Goal: Information Seeking & Learning: Check status

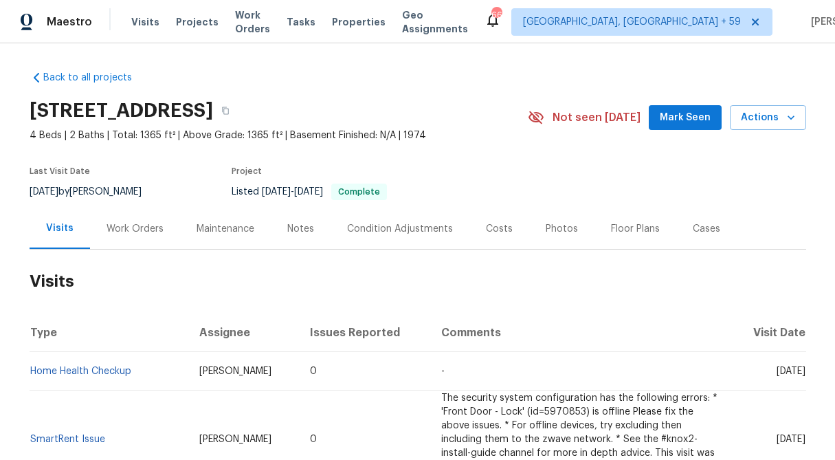
click at [141, 230] on div "Work Orders" at bounding box center [134, 229] width 57 height 14
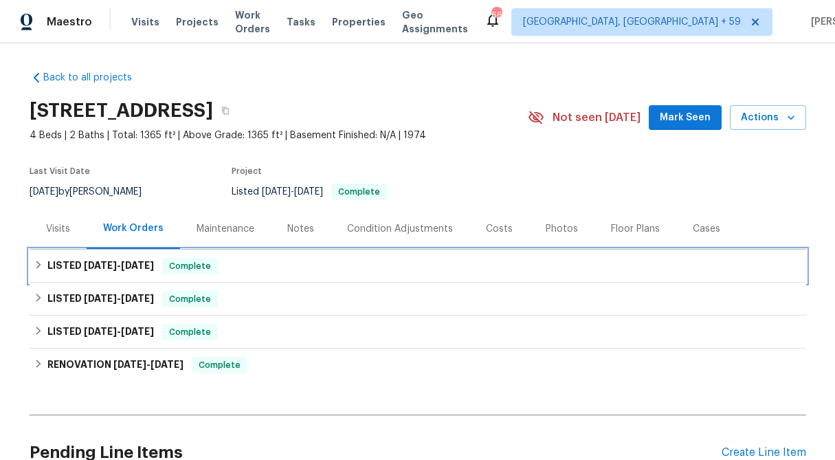
click at [36, 261] on icon at bounding box center [38, 264] width 5 height 8
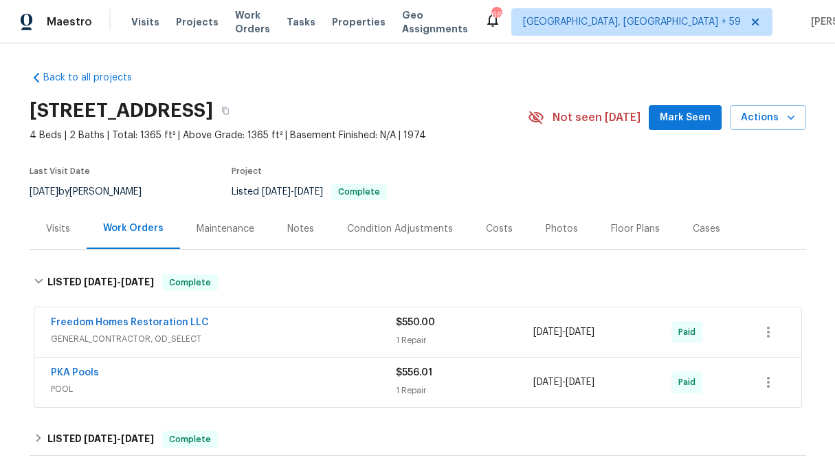
click at [420, 325] on span "$550.00" at bounding box center [415, 322] width 39 height 10
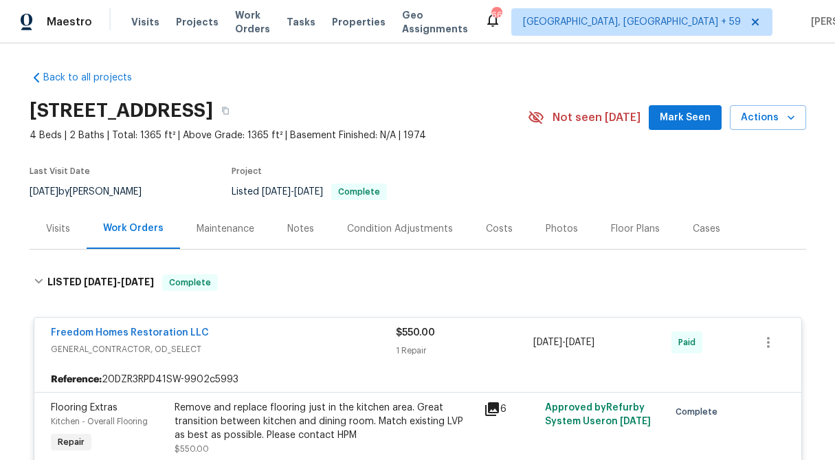
scroll to position [113, 0]
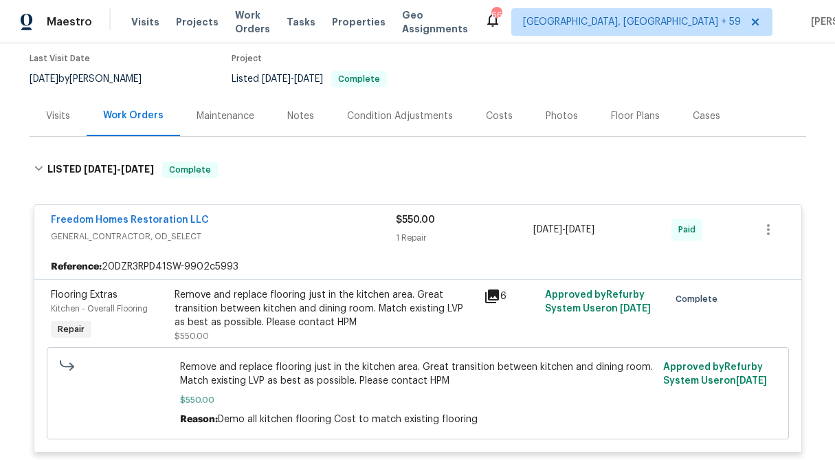
click at [45, 115] on div "Visits" at bounding box center [58, 116] width 57 height 41
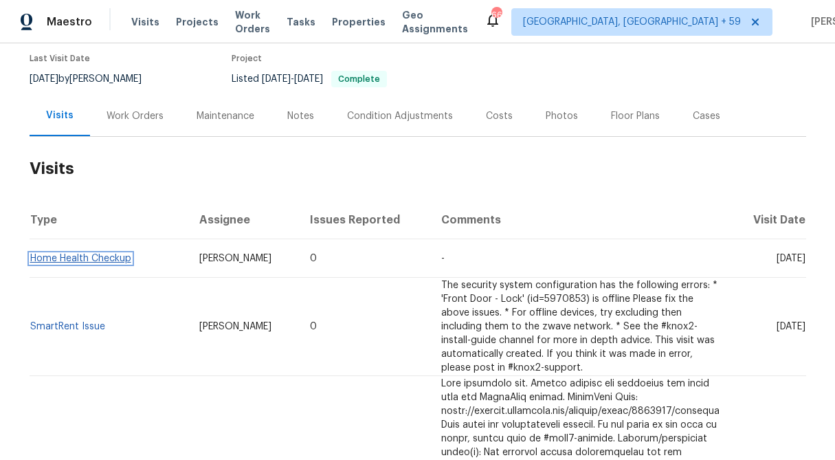
click at [61, 258] on link "Home Health Checkup" at bounding box center [80, 259] width 101 height 10
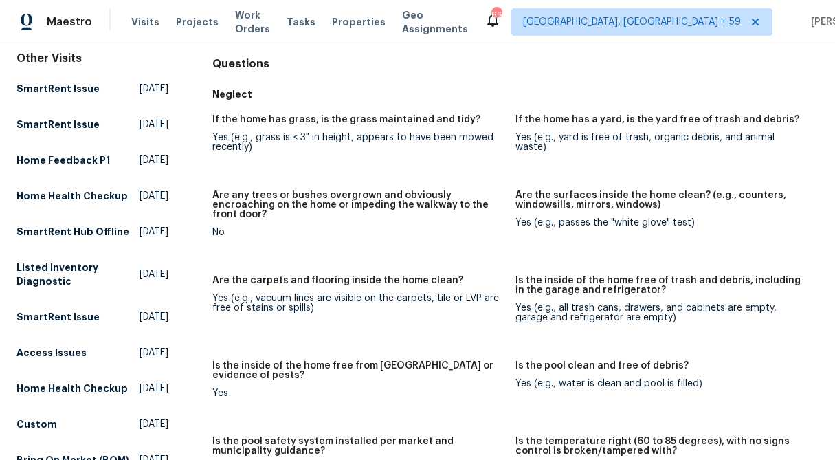
scroll to position [197, 0]
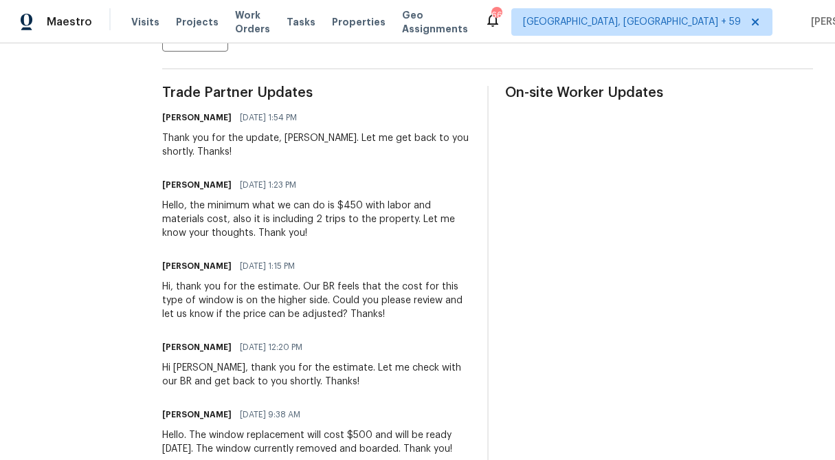
scroll to position [372, 0]
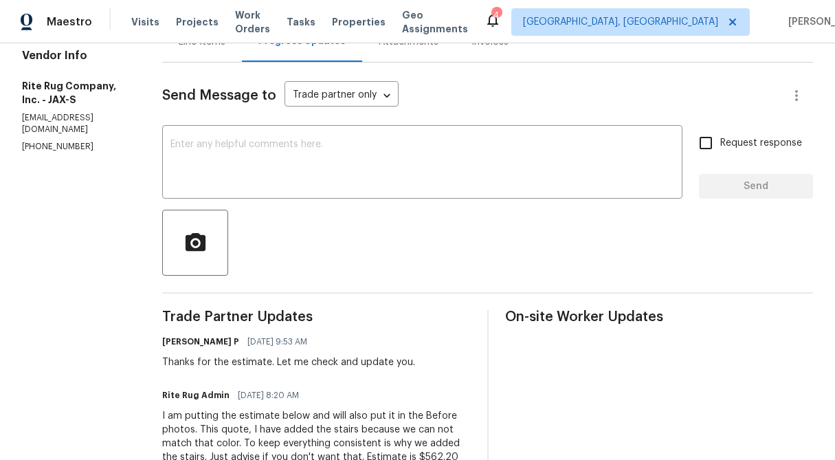
scroll to position [85, 0]
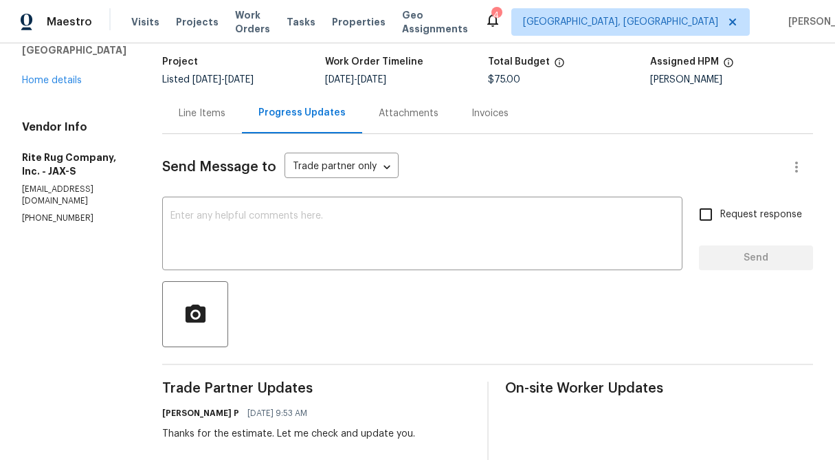
click at [225, 113] on div "Line Items" at bounding box center [202, 113] width 47 height 14
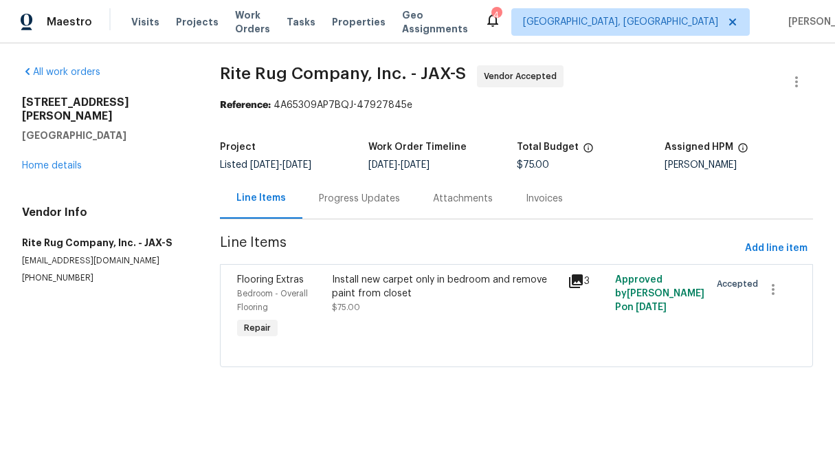
click at [388, 307] on div "Install new carpet only in bedroom and remove paint from closet $75.00" at bounding box center [446, 293] width 228 height 41
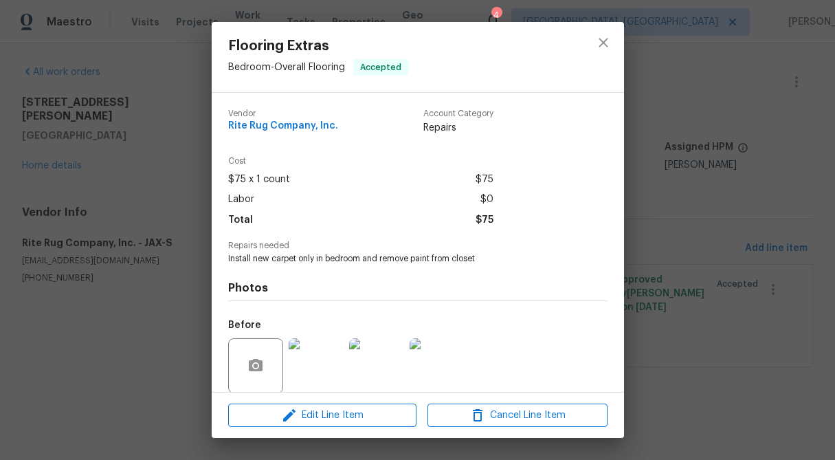
scroll to position [104, 0]
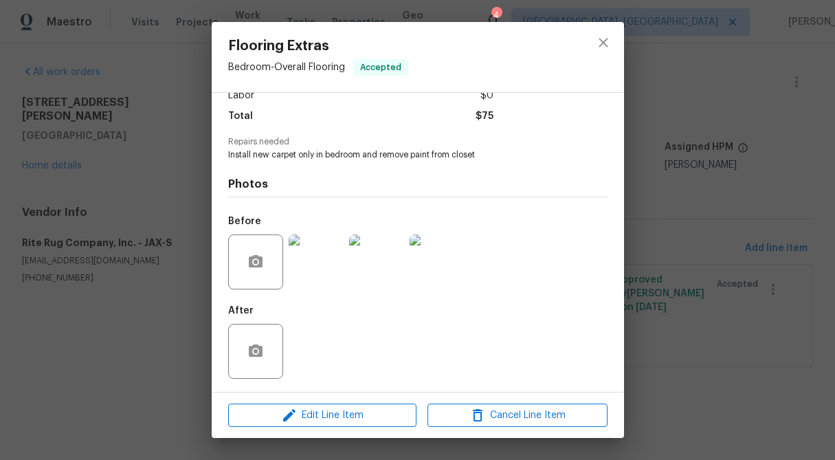
click at [313, 259] on img at bounding box center [316, 261] width 55 height 55
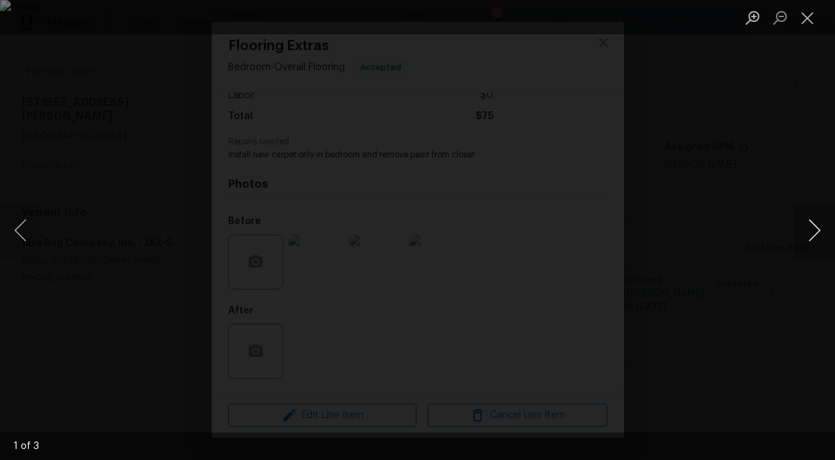
click at [816, 221] on button "Next image" at bounding box center [814, 230] width 41 height 55
click at [808, 12] on button "Close lightbox" at bounding box center [807, 17] width 27 height 24
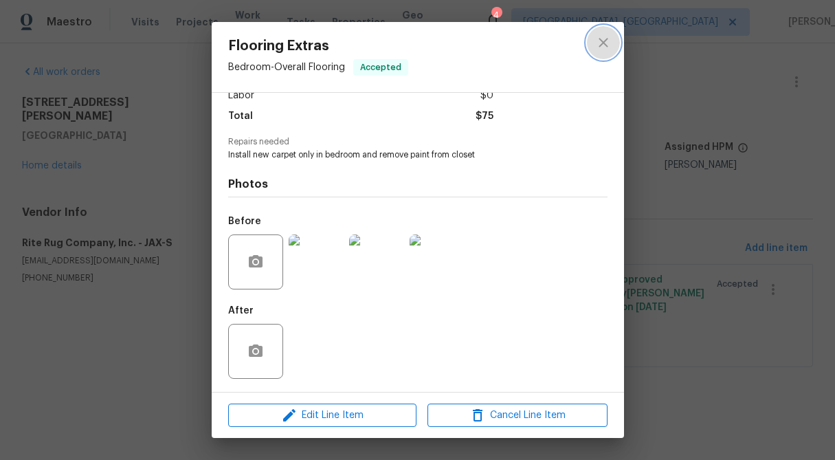
click at [602, 45] on icon "close" at bounding box center [603, 42] width 16 height 16
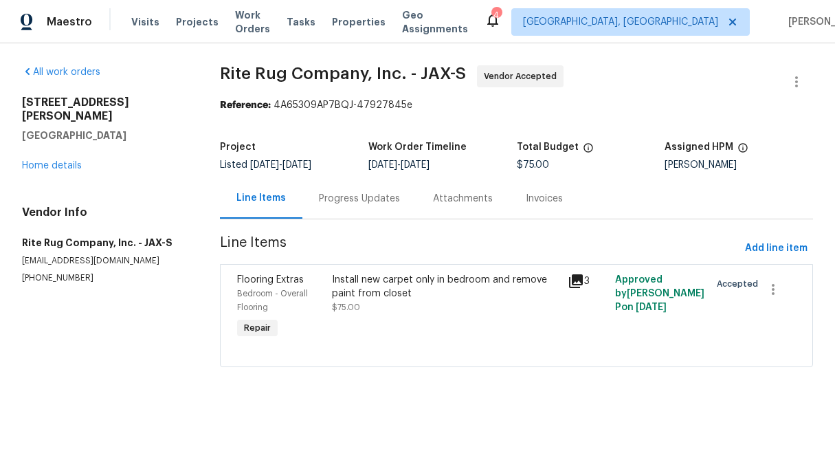
click at [400, 302] on div "Install new carpet only in bedroom and remove paint from closet $75.00" at bounding box center [446, 293] width 228 height 41
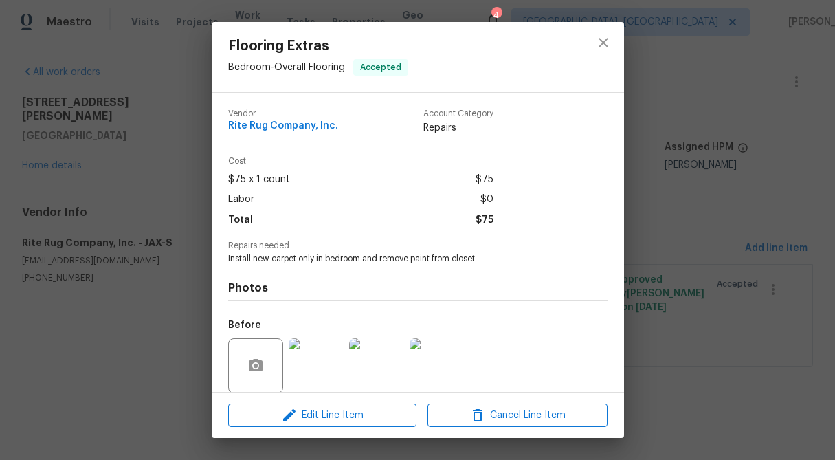
click at [335, 350] on img at bounding box center [316, 365] width 55 height 55
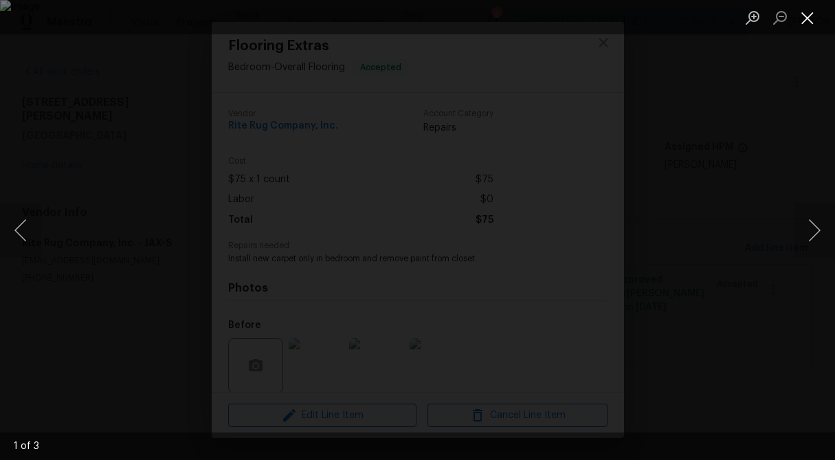
click at [807, 19] on button "Close lightbox" at bounding box center [807, 17] width 27 height 24
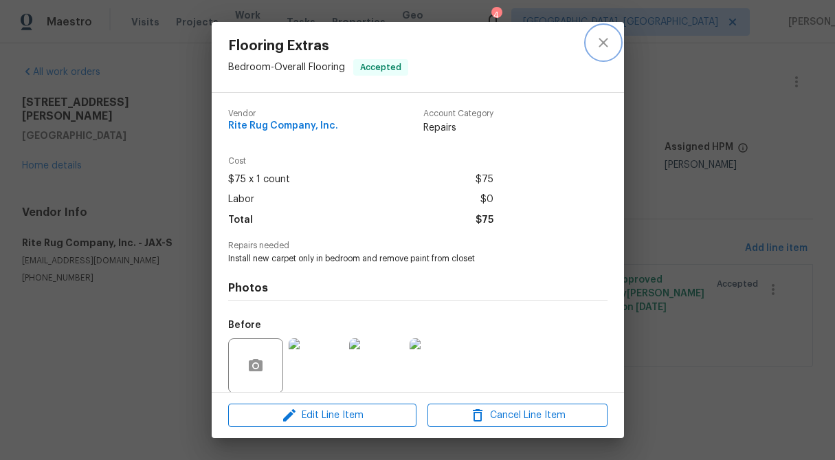
click at [603, 46] on icon "close" at bounding box center [603, 42] width 16 height 16
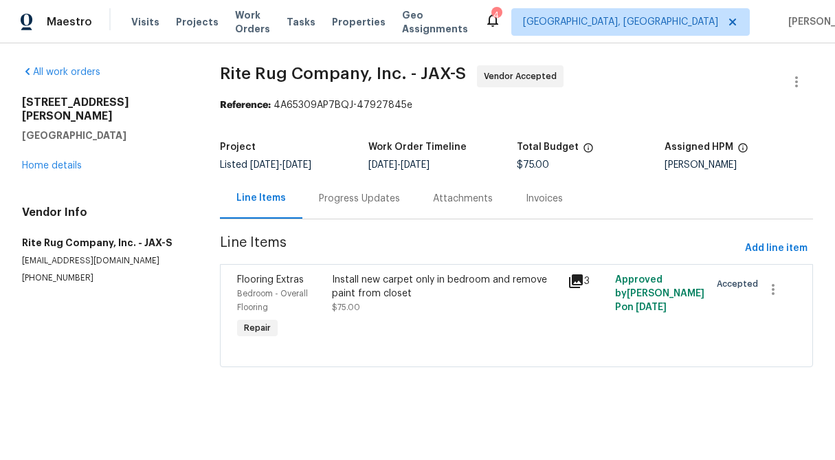
click at [388, 319] on div "Install new carpet only in bedroom and remove paint from closet $75.00" at bounding box center [446, 307] width 236 height 77
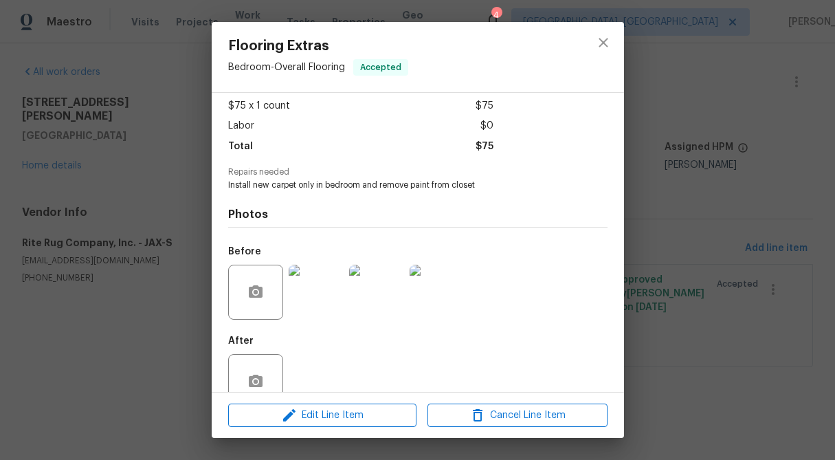
scroll to position [76, 0]
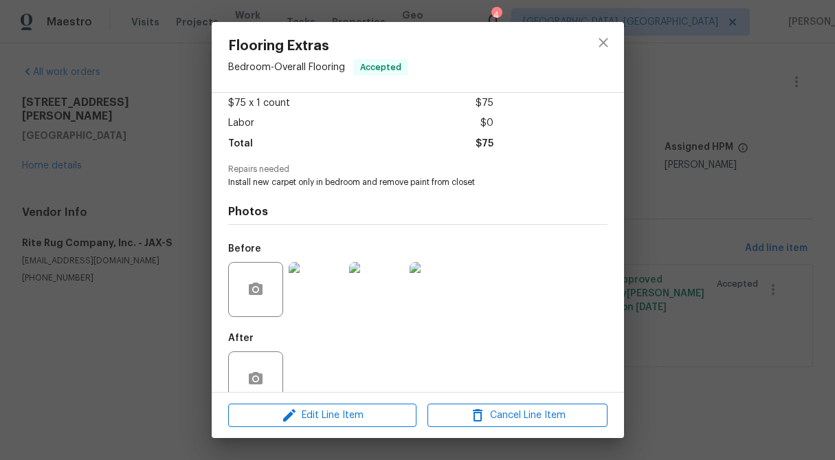
click at [385, 303] on img at bounding box center [376, 289] width 55 height 55
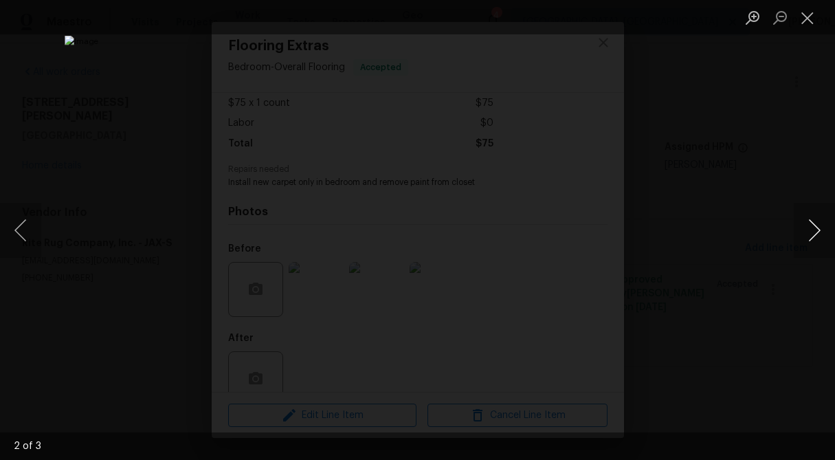
click at [818, 224] on button "Next image" at bounding box center [814, 230] width 41 height 55
click at [809, 17] on button "Close lightbox" at bounding box center [807, 17] width 27 height 24
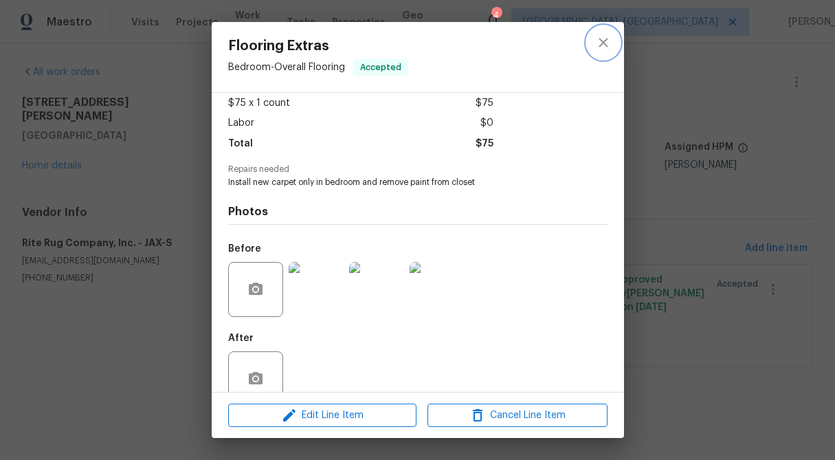
click at [605, 43] on icon "close" at bounding box center [603, 42] width 16 height 16
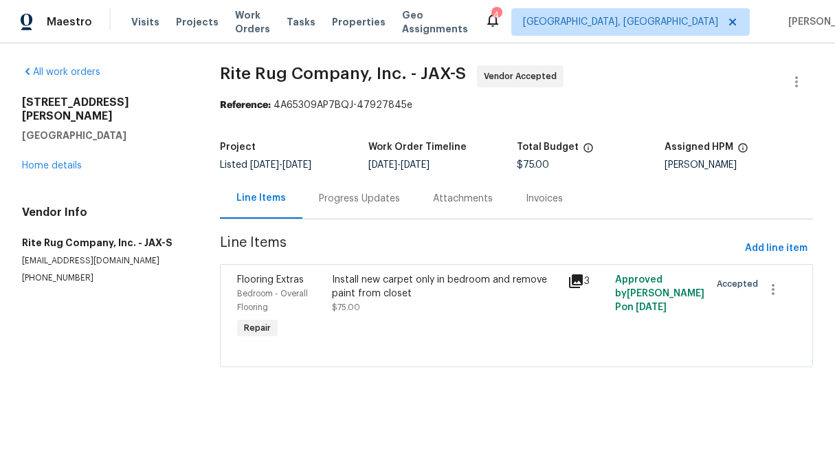
click at [336, 199] on div "Progress Updates" at bounding box center [359, 199] width 81 height 14
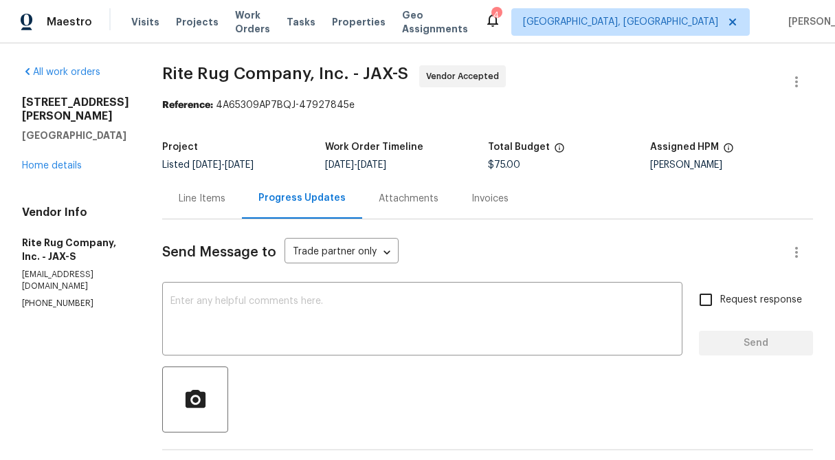
click at [242, 208] on div "Line Items" at bounding box center [202, 198] width 80 height 41
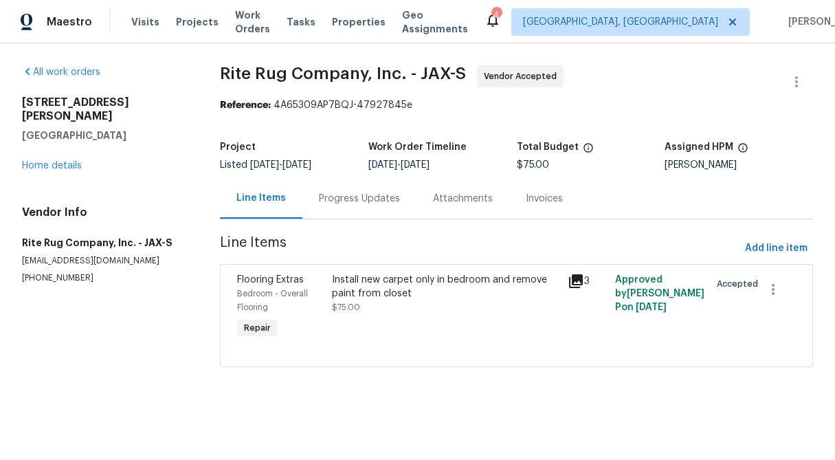
click at [388, 296] on div "Install new carpet only in bedroom and remove paint from closet" at bounding box center [446, 286] width 228 height 27
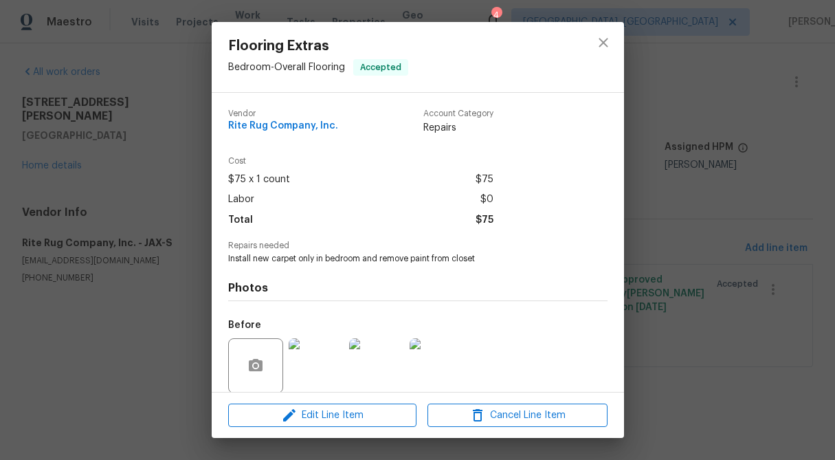
scroll to position [104, 0]
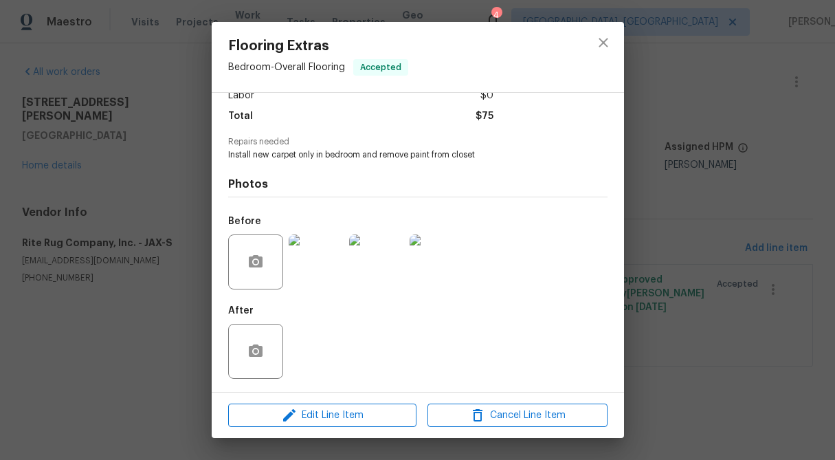
click at [382, 270] on img at bounding box center [376, 261] width 55 height 55
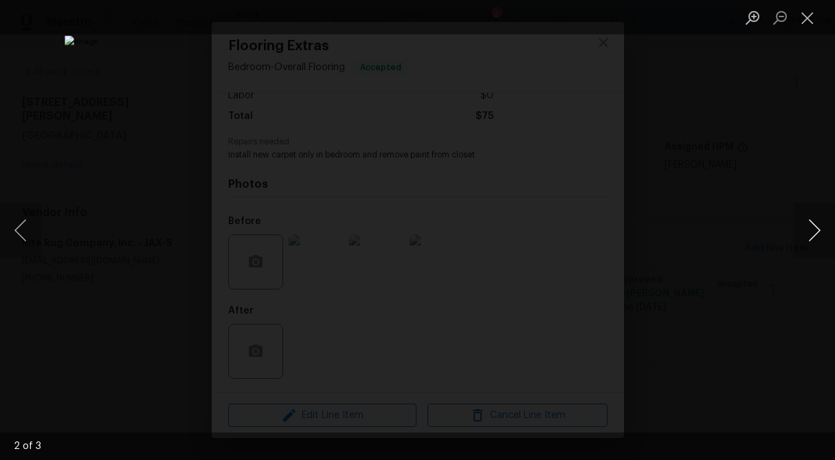
click at [813, 223] on button "Next image" at bounding box center [814, 230] width 41 height 55
click at [811, 19] on button "Close lightbox" at bounding box center [807, 17] width 27 height 24
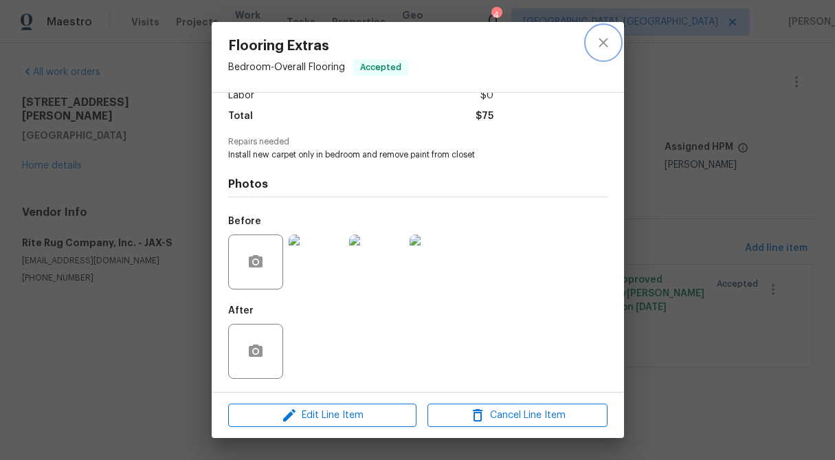
click at [603, 45] on icon "close" at bounding box center [603, 42] width 16 height 16
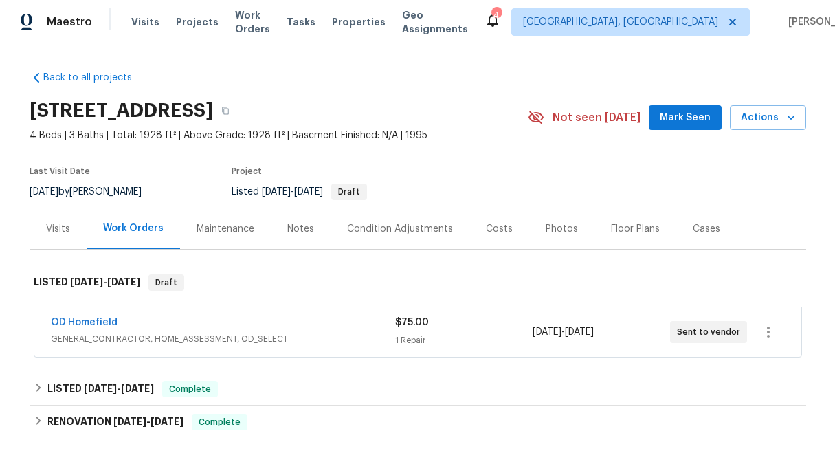
click at [425, 330] on div "$75.00 1 Repair" at bounding box center [463, 331] width 137 height 33
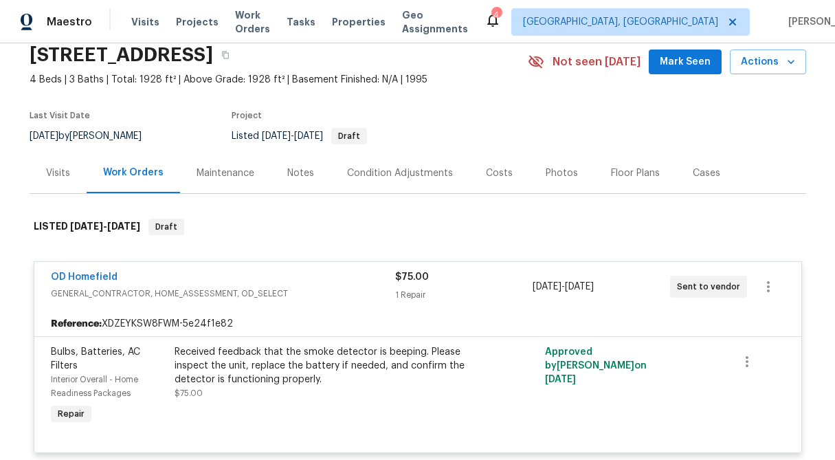
scroll to position [60, 0]
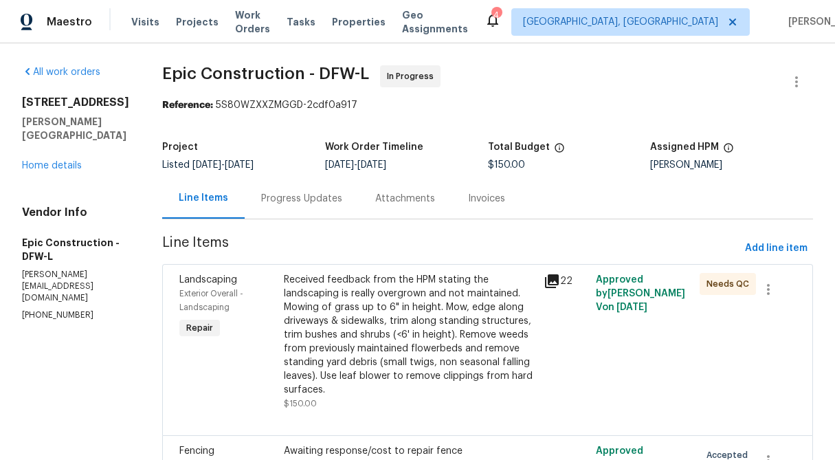
scroll to position [90, 0]
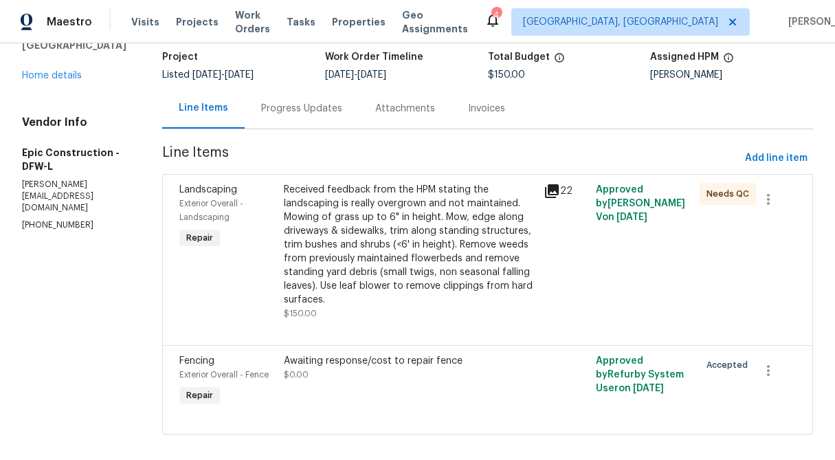
click at [393, 272] on div "Received feedback from the HPM stating the landscaping is really overgrown and …" at bounding box center [410, 245] width 252 height 124
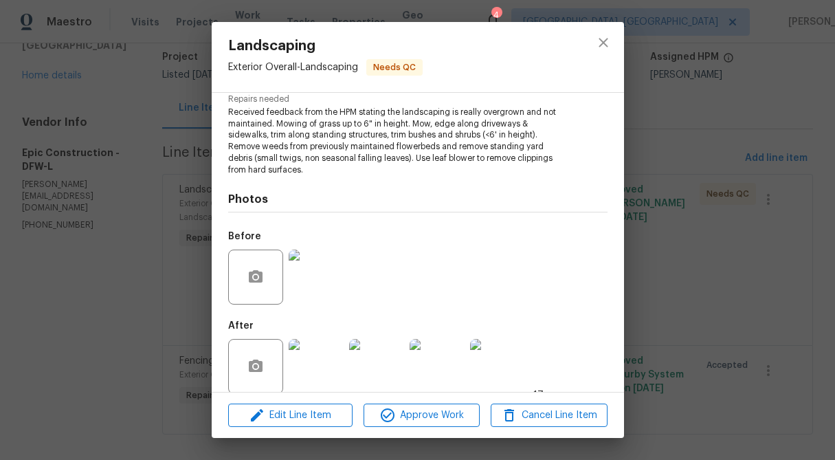
scroll to position [150, 0]
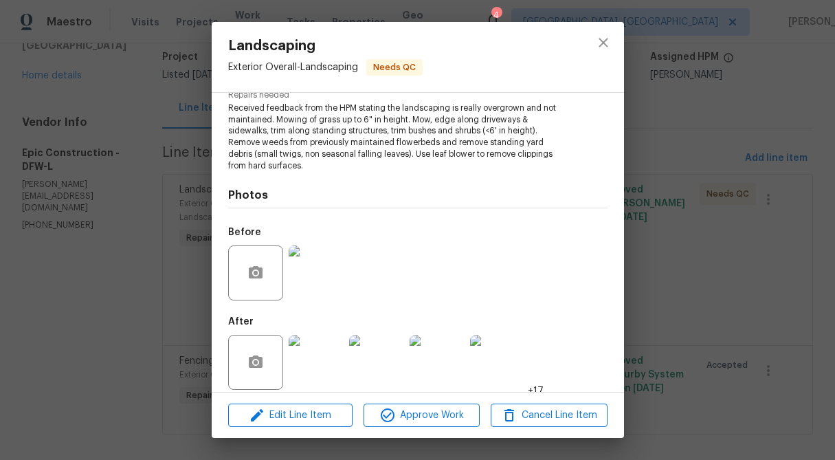
click at [321, 360] on img at bounding box center [316, 362] width 55 height 55
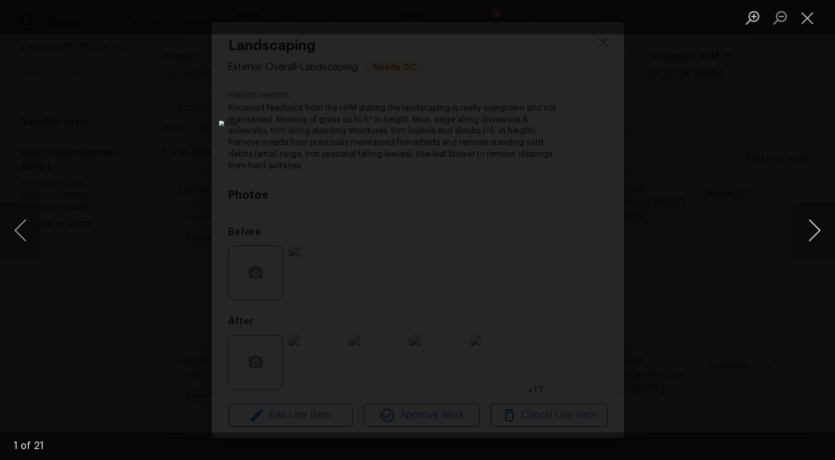
click at [818, 218] on button "Next image" at bounding box center [814, 230] width 41 height 55
click at [811, 221] on button "Next image" at bounding box center [814, 230] width 41 height 55
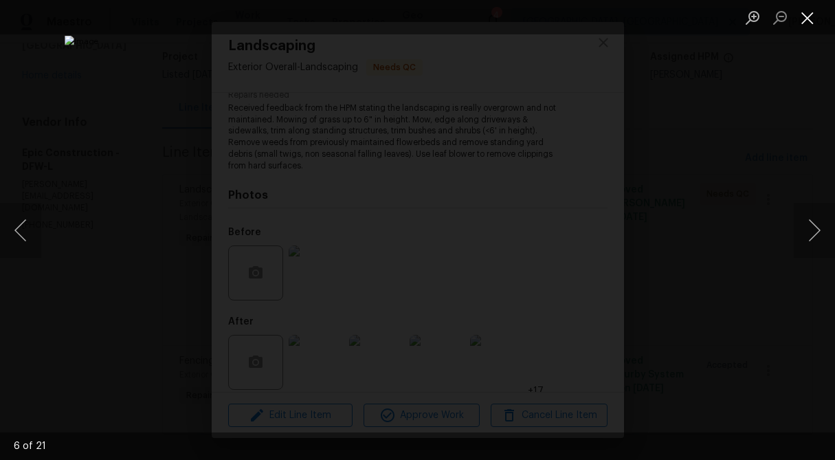
click at [810, 22] on button "Close lightbox" at bounding box center [807, 17] width 27 height 24
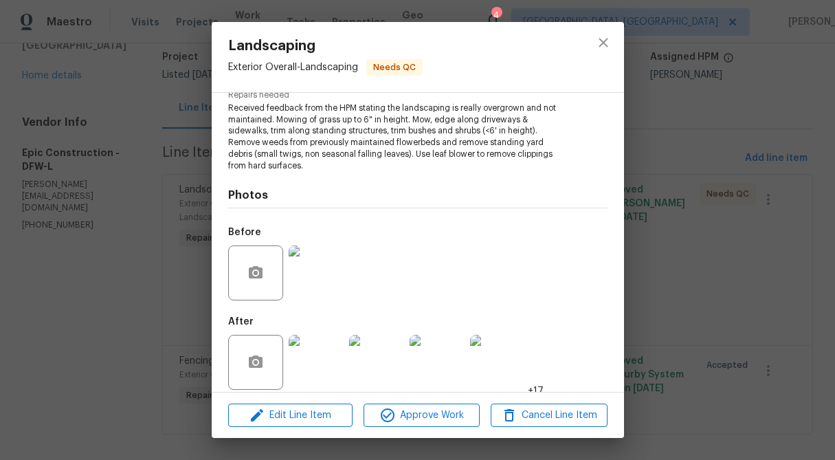
click at [159, 298] on div "Landscaping Exterior Overall - Landscaping Needs QC Vendor Epic Construction Ac…" at bounding box center [417, 230] width 835 height 460
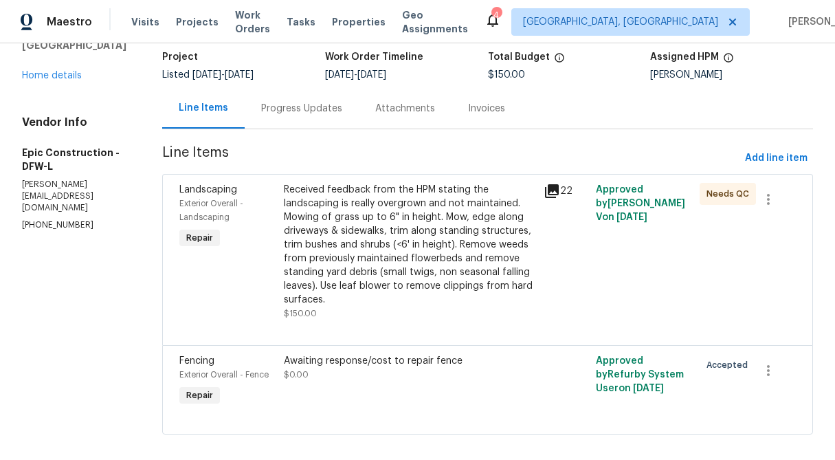
click at [265, 109] on div "Progress Updates" at bounding box center [301, 109] width 81 height 14
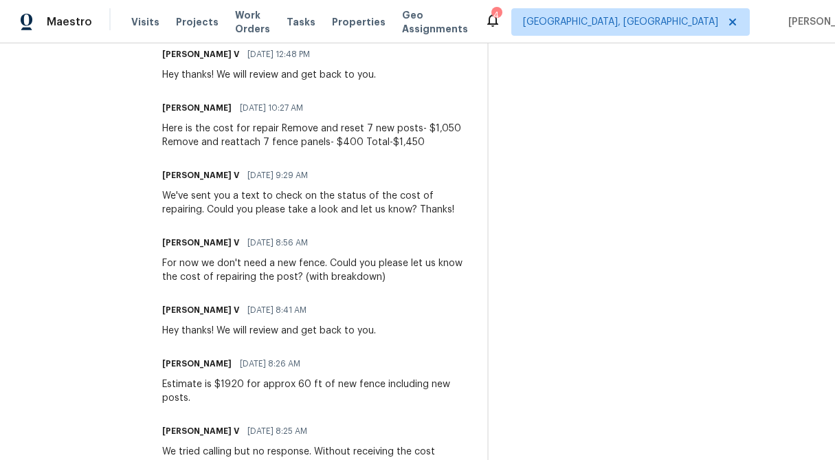
scroll to position [447, 0]
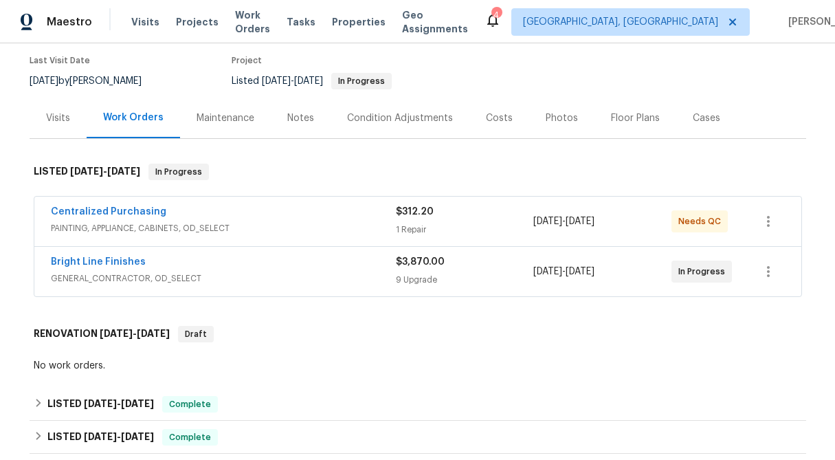
scroll to position [148, 0]
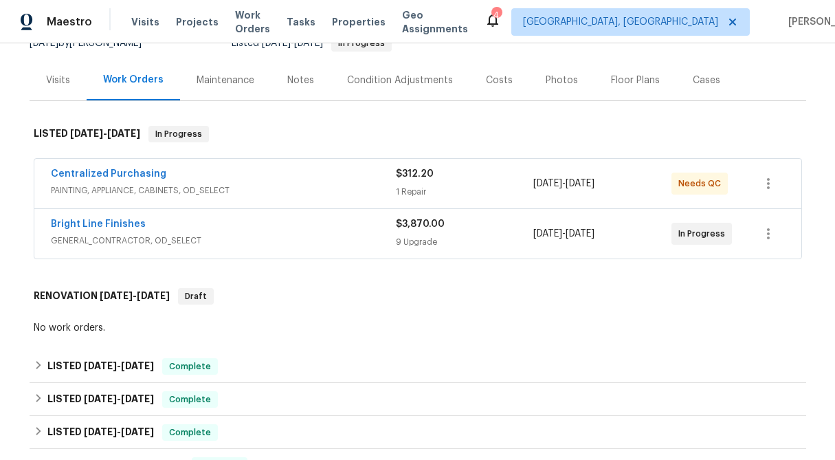
click at [425, 232] on div "$3,870.00 9 Upgrade" at bounding box center [465, 233] width 138 height 33
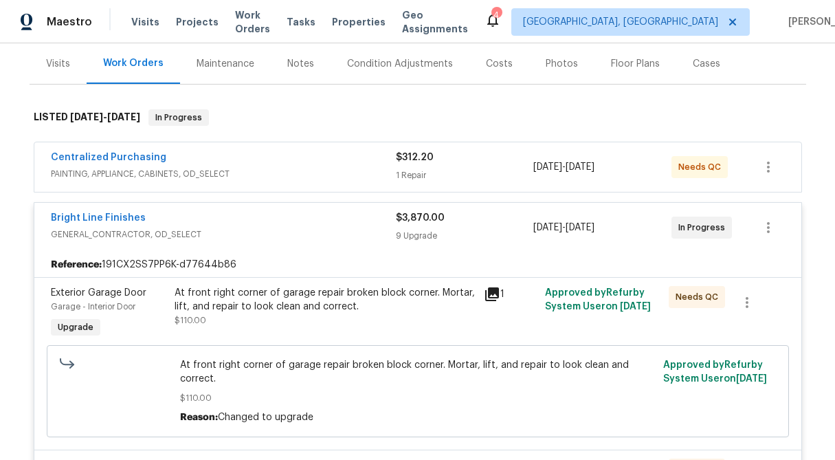
scroll to position [127, 0]
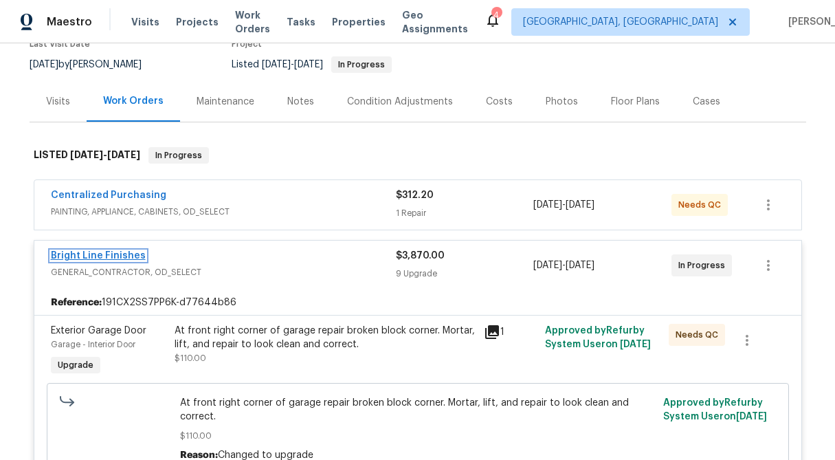
click at [101, 256] on link "Bright Line Finishes" at bounding box center [98, 256] width 95 height 10
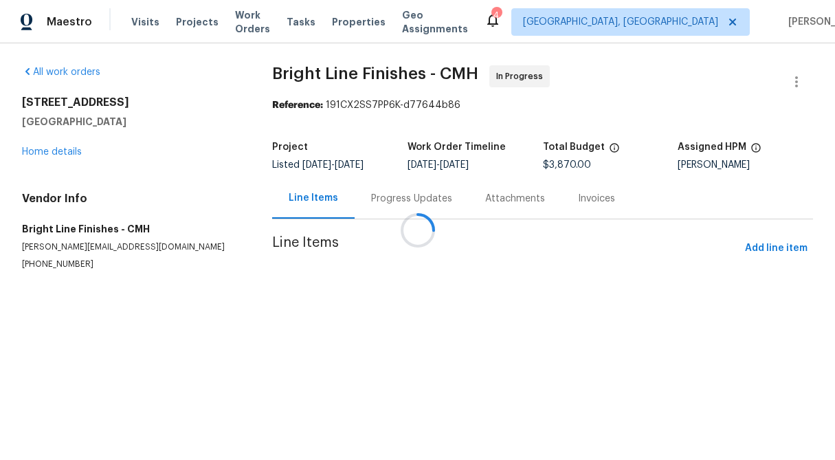
click at [366, 197] on section "Bright Line Finishes - CMH In Progress Reference: 191CX2SS7PP6K-d77644b86 Proje…" at bounding box center [542, 184] width 541 height 238
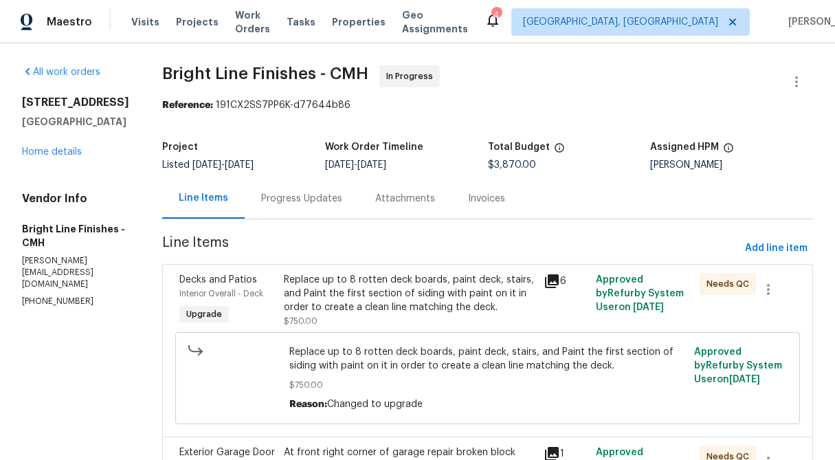
click at [290, 200] on div "Progress Updates" at bounding box center [301, 199] width 81 height 14
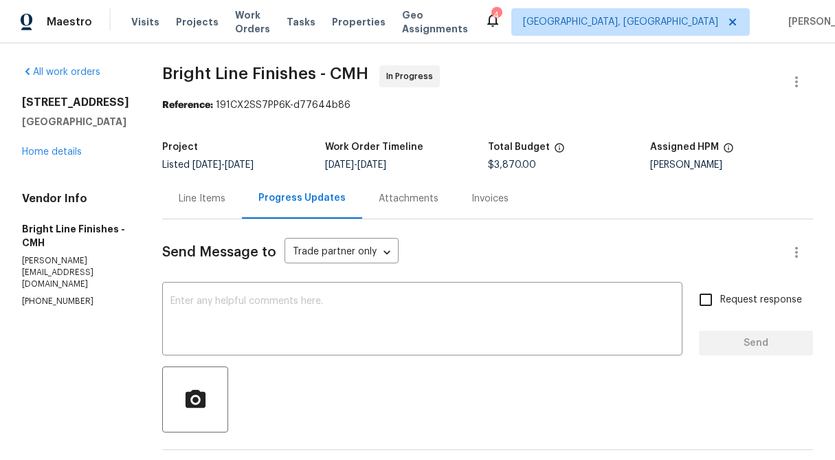
click at [194, 199] on div "Line Items" at bounding box center [202, 199] width 47 height 14
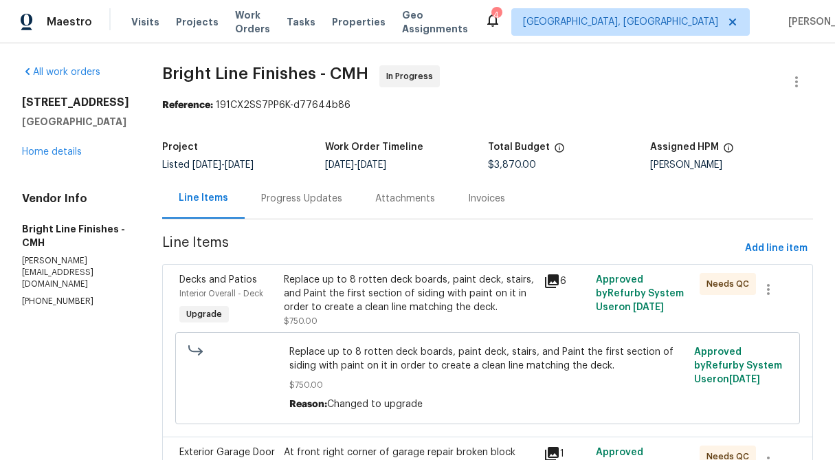
click at [48, 159] on div "1076 Valley Dr Marysville, OH 43040 Home details" at bounding box center [75, 127] width 107 height 63
click at [45, 159] on div "1076 Valley Dr Marysville, OH 43040 Home details" at bounding box center [75, 127] width 107 height 63
click at [41, 157] on link "Home details" at bounding box center [52, 152] width 60 height 10
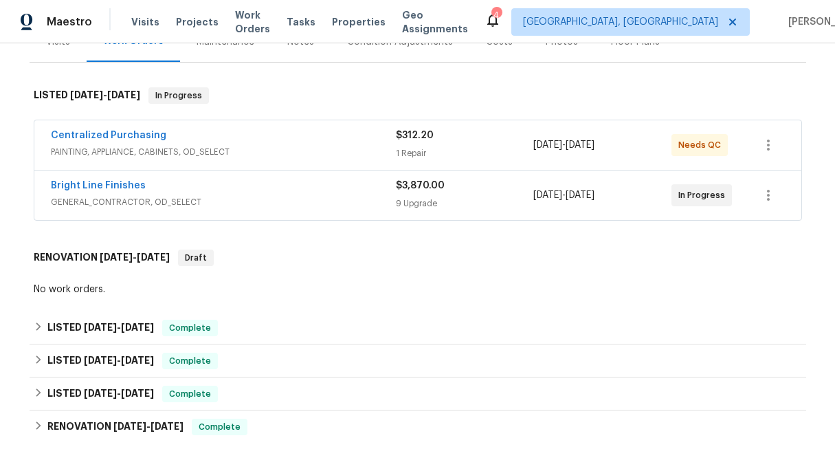
scroll to position [212, 0]
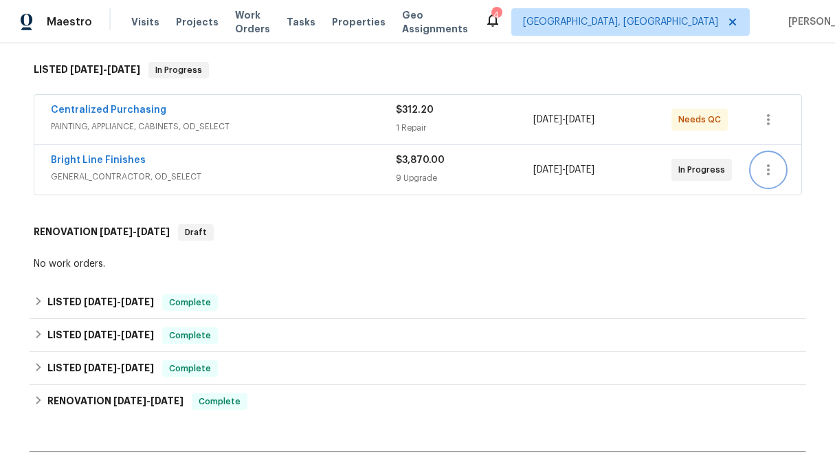
click at [771, 164] on icon "button" at bounding box center [768, 169] width 16 height 16
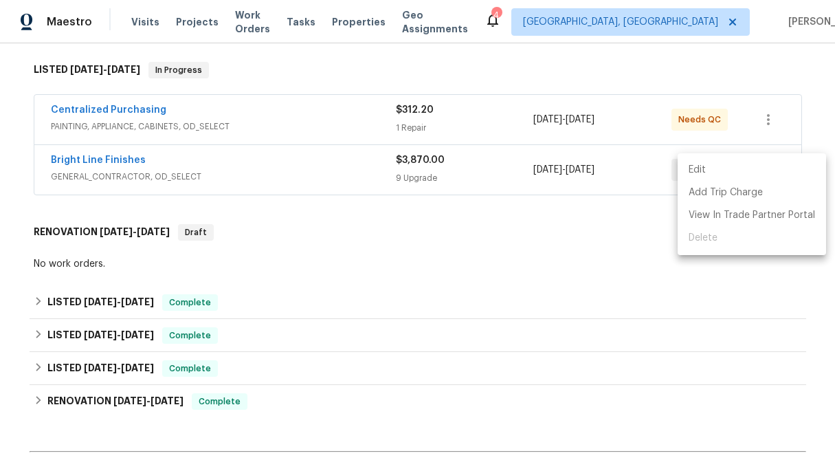
click at [771, 164] on li "Edit" at bounding box center [751, 170] width 148 height 23
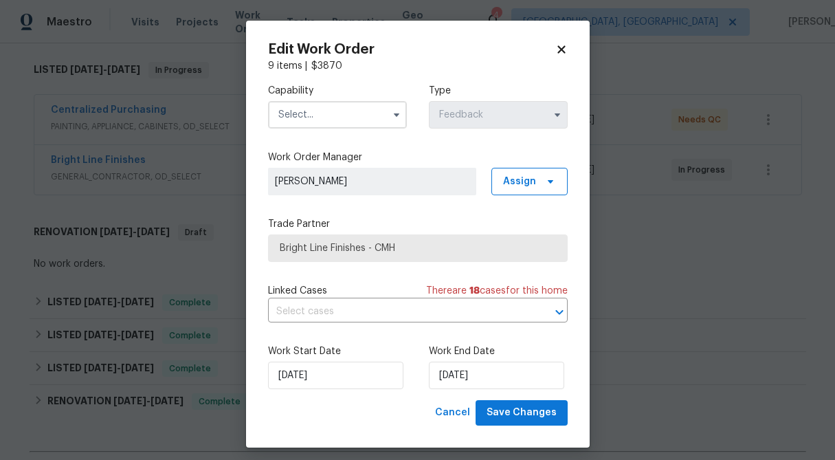
click at [557, 56] on div "Edit Work Order 9 items | $ 3870 Capability Type Feedback Work Order Manager St…" at bounding box center [418, 234] width 300 height 383
click at [559, 50] on icon at bounding box center [561, 49] width 8 height 8
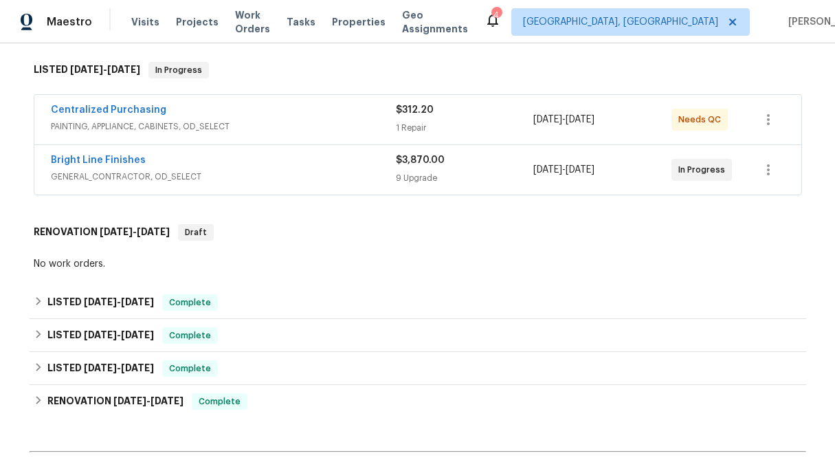
click at [410, 172] on div "9 Upgrade" at bounding box center [465, 178] width 138 height 14
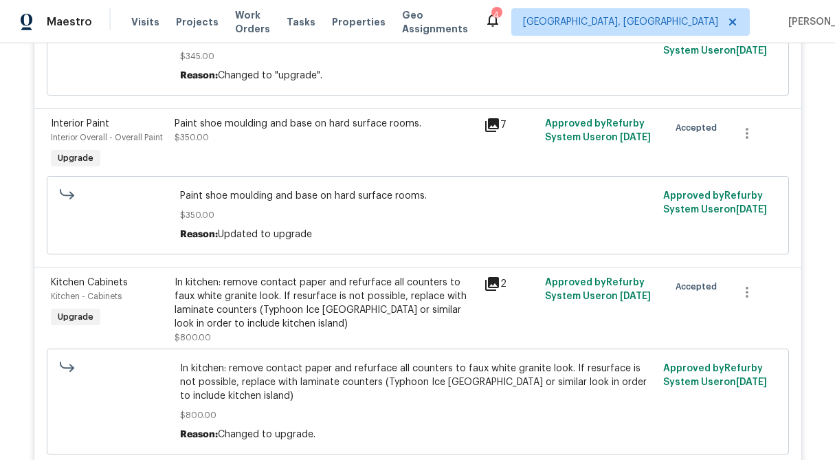
scroll to position [1084, 0]
click at [297, 320] on div "In kitchen: remove contact paper and refurface all counters to faux white grani…" at bounding box center [325, 302] width 301 height 55
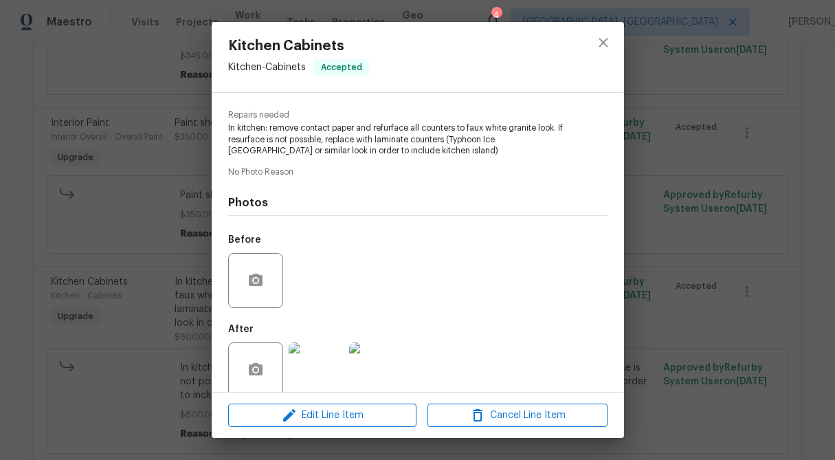
scroll to position [150, 0]
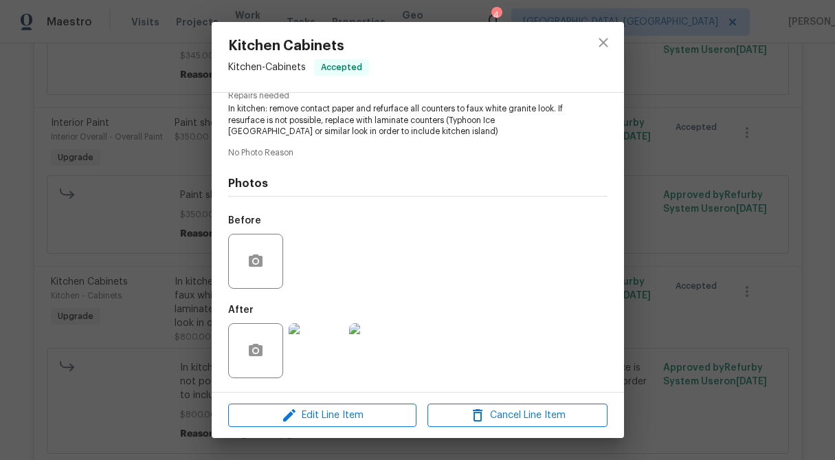
click at [314, 348] on img at bounding box center [316, 350] width 55 height 55
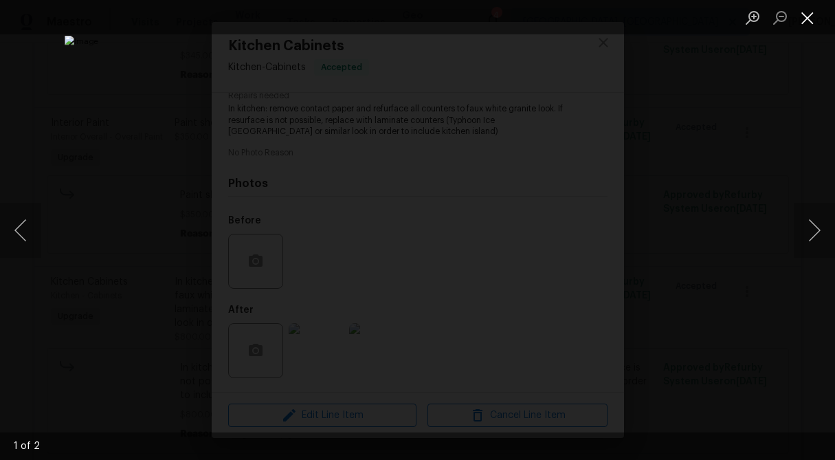
click at [811, 16] on button "Close lightbox" at bounding box center [807, 17] width 27 height 24
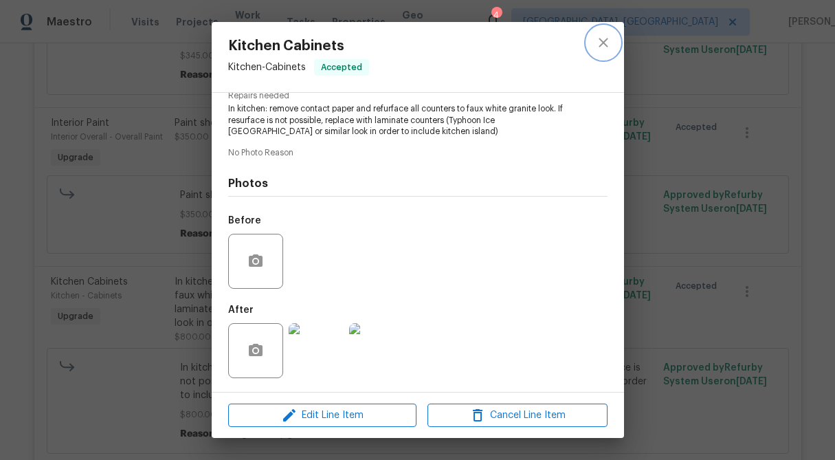
click at [599, 41] on icon "close" at bounding box center [603, 42] width 16 height 16
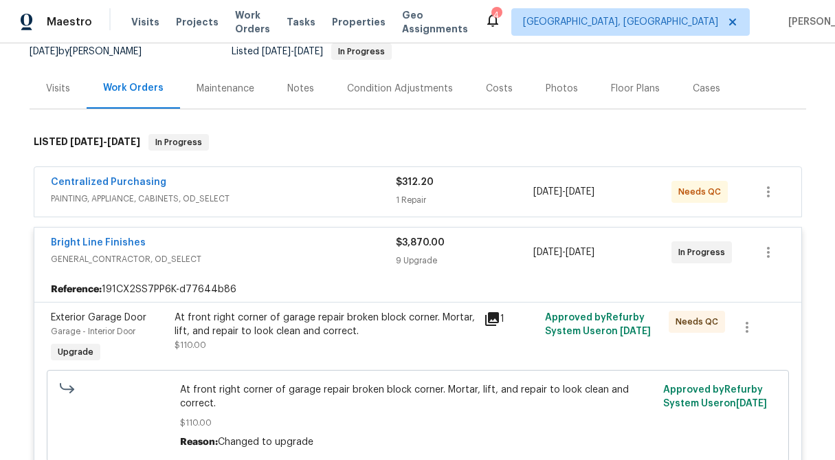
scroll to position [109, 0]
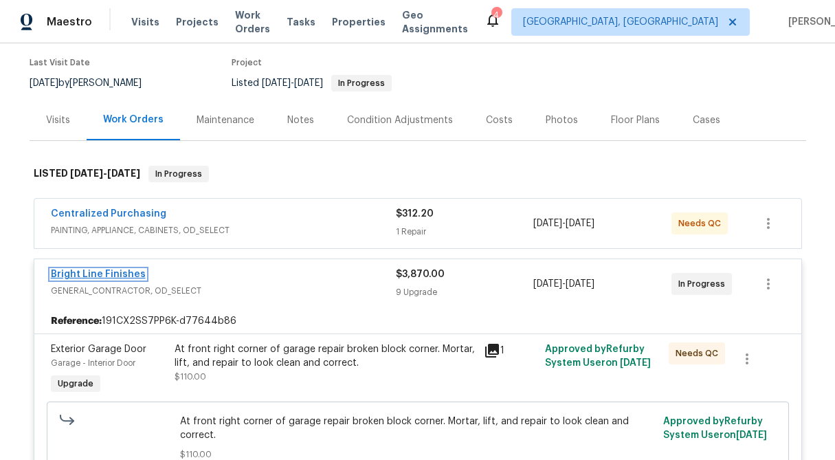
click at [126, 271] on link "Bright Line Finishes" at bounding box center [98, 274] width 95 height 10
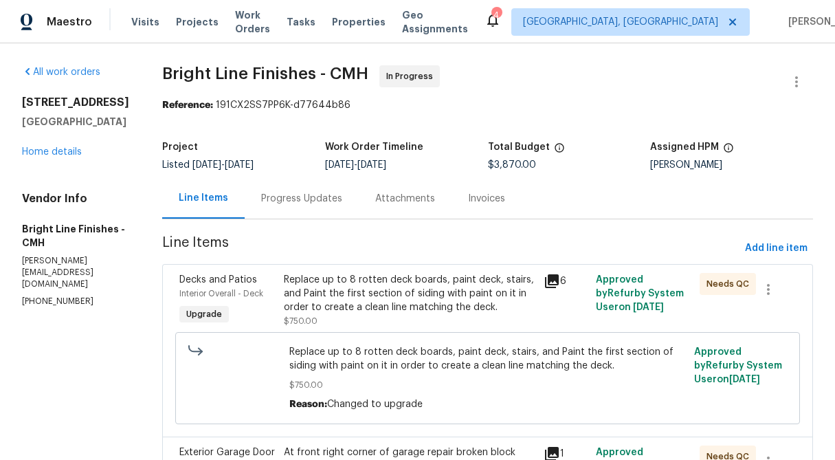
click at [261, 196] on div "Progress Updates" at bounding box center [301, 199] width 81 height 14
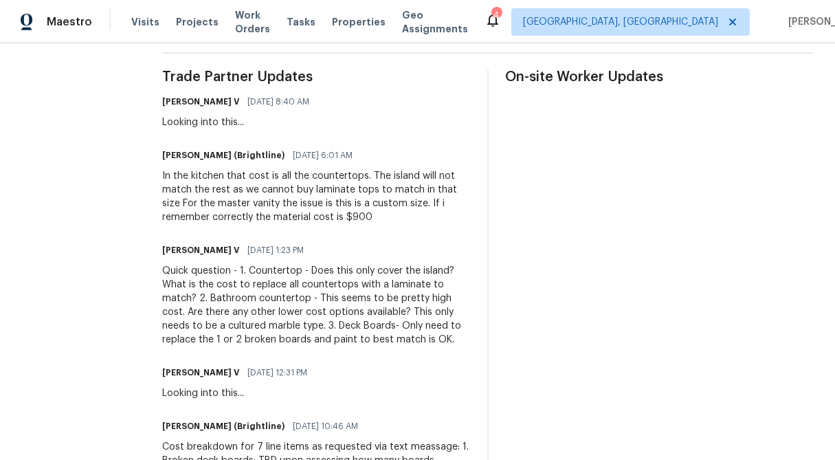
scroll to position [394, 0]
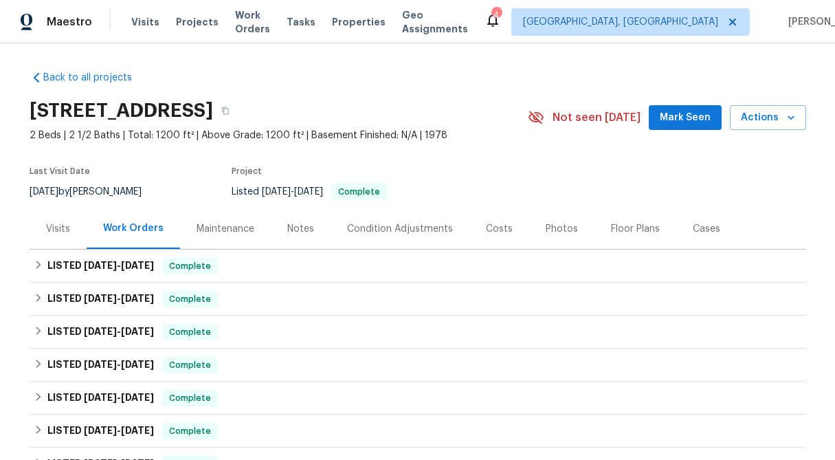
click at [53, 227] on div "Visits" at bounding box center [58, 229] width 24 height 14
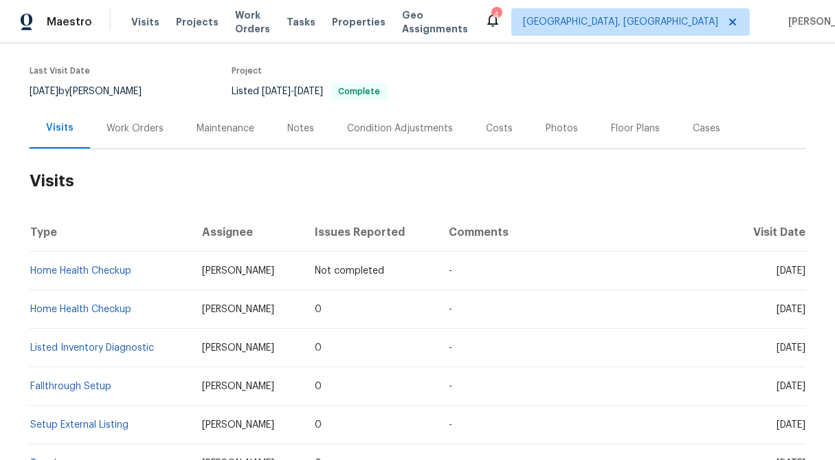
scroll to position [161, 0]
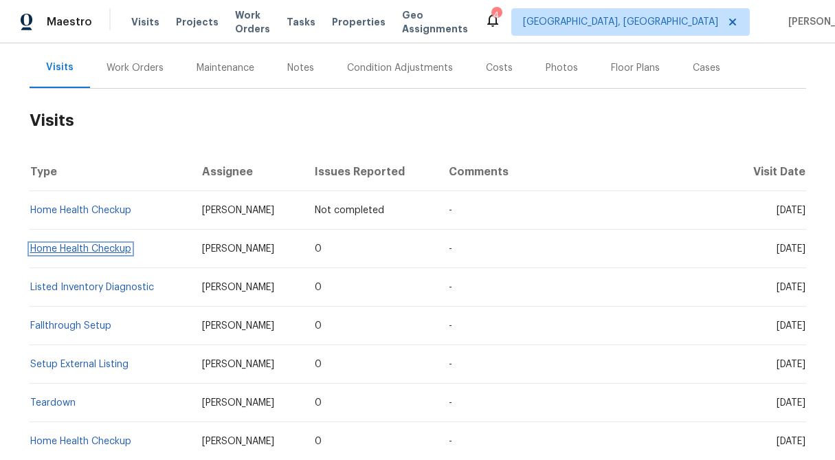
click at [65, 247] on link "Home Health Checkup" at bounding box center [80, 249] width 101 height 10
